Goal: Task Accomplishment & Management: Manage account settings

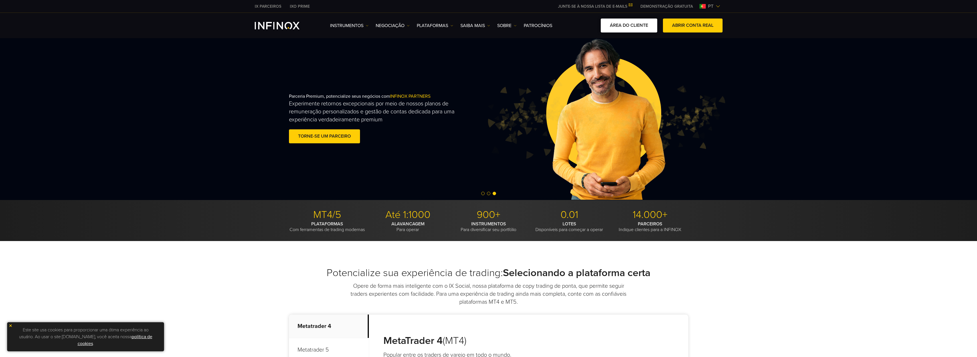
click at [635, 22] on link "ÁREA DO CLIENTE" at bounding box center [629, 26] width 56 height 14
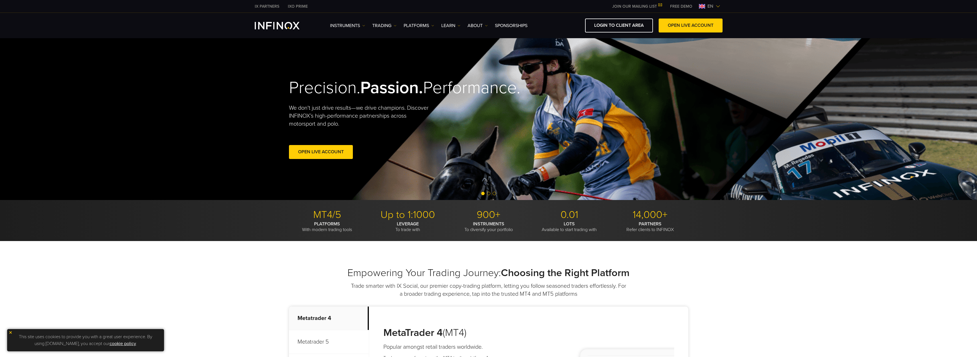
click at [711, 5] on span "en" at bounding box center [710, 6] width 11 height 7
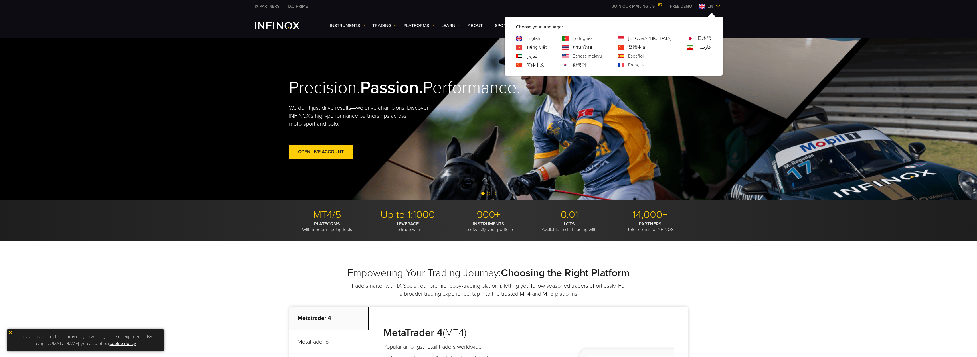
click at [595, 36] on div "Português" at bounding box center [582, 38] width 40 height 7
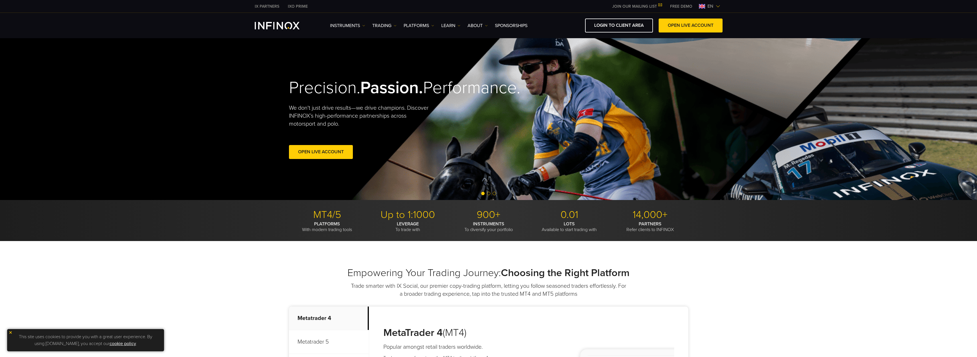
click at [714, 6] on span "en" at bounding box center [710, 6] width 11 height 7
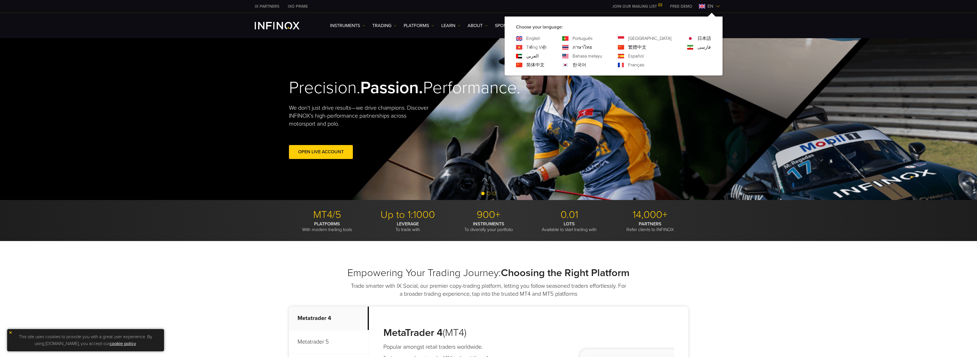
click at [592, 37] on link "Português" at bounding box center [582, 38] width 20 height 7
